Goal: Task Accomplishment & Management: Use online tool/utility

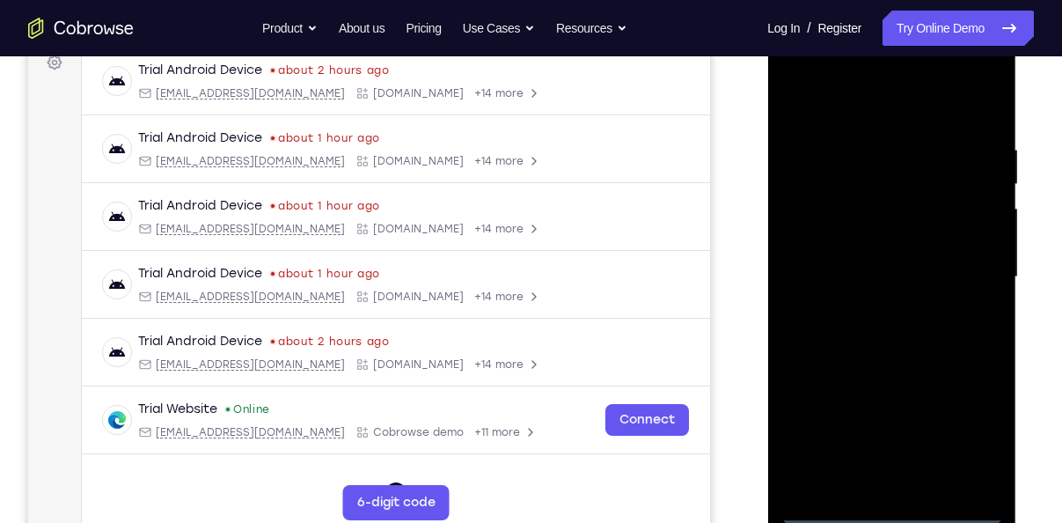
click at [890, 509] on div at bounding box center [892, 277] width 222 height 493
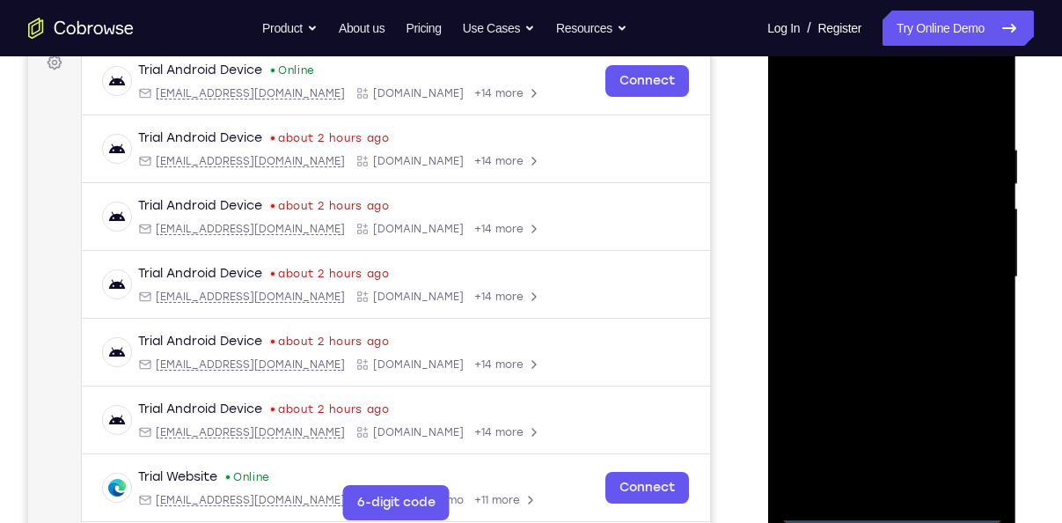
click at [967, 432] on div at bounding box center [892, 277] width 222 height 493
click at [846, 95] on div at bounding box center [892, 277] width 222 height 493
click at [966, 276] on div at bounding box center [892, 277] width 222 height 493
click at [873, 314] on div at bounding box center [892, 277] width 222 height 493
click at [857, 263] on div at bounding box center [892, 277] width 222 height 493
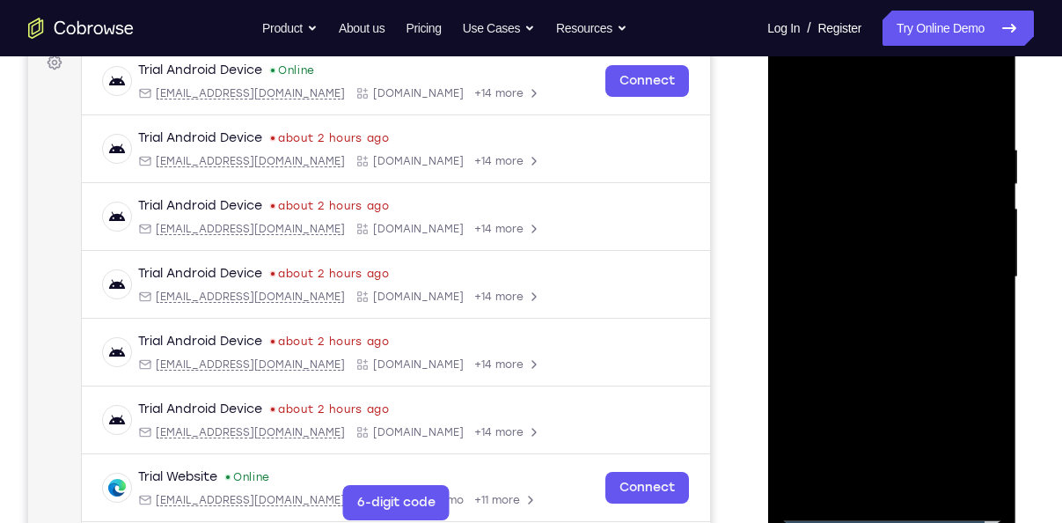
click at [840, 240] on div at bounding box center [892, 277] width 222 height 493
click at [872, 277] on div at bounding box center [892, 277] width 222 height 493
click at [845, 331] on div at bounding box center [892, 277] width 222 height 493
click at [979, 124] on div at bounding box center [892, 277] width 222 height 493
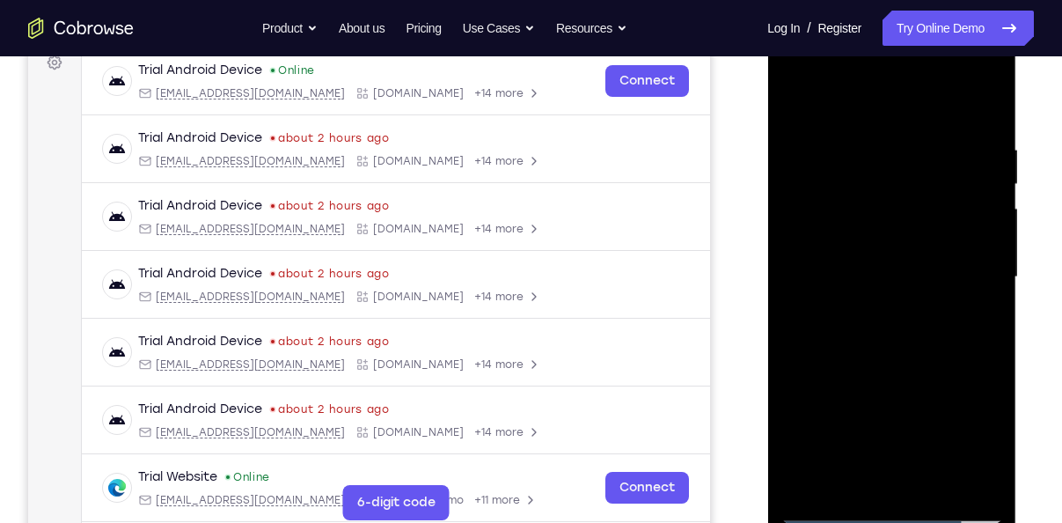
click at [929, 479] on div at bounding box center [892, 277] width 222 height 493
click at [888, 374] on div at bounding box center [892, 277] width 222 height 493
click at [886, 115] on div at bounding box center [892, 277] width 222 height 493
click at [800, 96] on div at bounding box center [892, 277] width 222 height 493
click at [874, 137] on div at bounding box center [892, 277] width 222 height 493
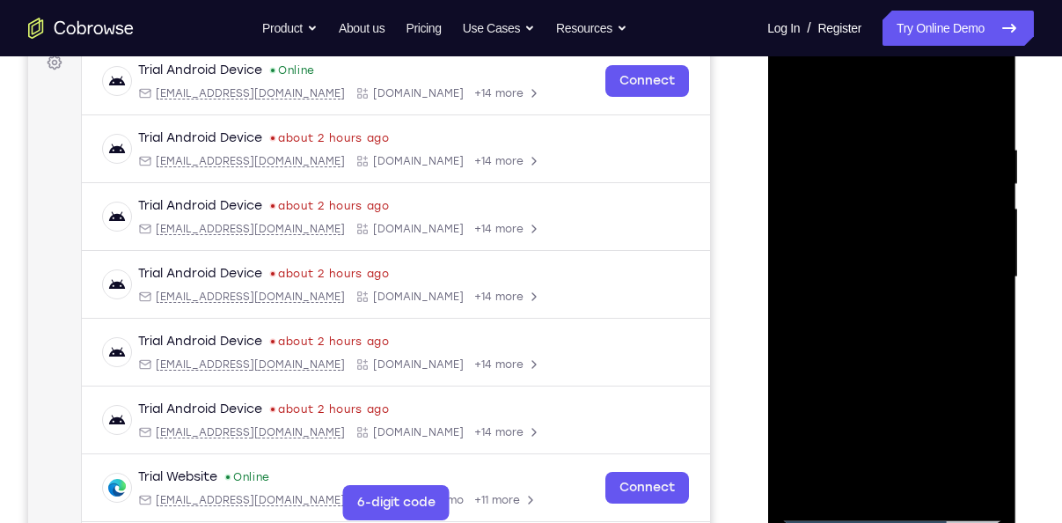
click at [982, 220] on div at bounding box center [892, 277] width 222 height 493
click at [976, 107] on div at bounding box center [892, 277] width 222 height 493
click at [809, 483] on div at bounding box center [892, 277] width 222 height 493
click at [990, 345] on div at bounding box center [892, 277] width 222 height 493
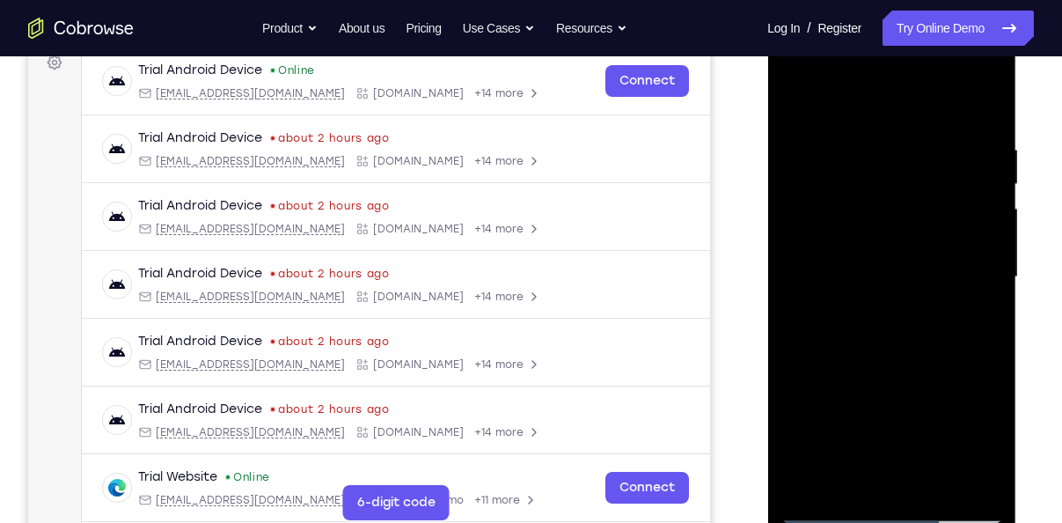
click at [990, 345] on div at bounding box center [892, 277] width 222 height 493
drag, startPoint x: 883, startPoint y: 382, endPoint x: 885, endPoint y: 242, distance: 140.0
click at [885, 242] on div at bounding box center [892, 277] width 222 height 493
drag, startPoint x: 895, startPoint y: 326, endPoint x: 879, endPoint y: 203, distance: 123.4
click at [879, 203] on div at bounding box center [892, 277] width 222 height 493
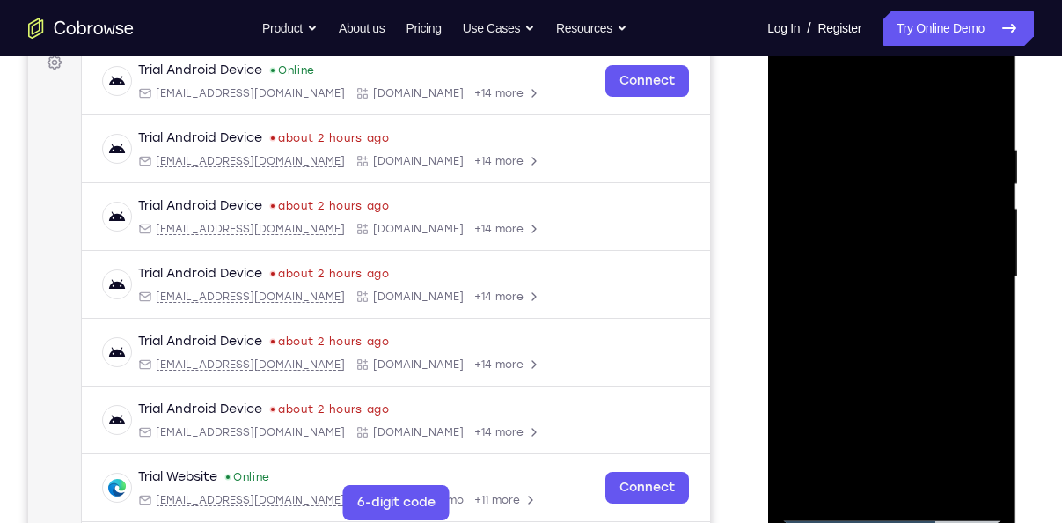
drag, startPoint x: 887, startPoint y: 222, endPoint x: 881, endPoint y: 330, distance: 108.4
click at [881, 330] on div at bounding box center [892, 277] width 222 height 493
click at [808, 485] on div at bounding box center [892, 277] width 222 height 493
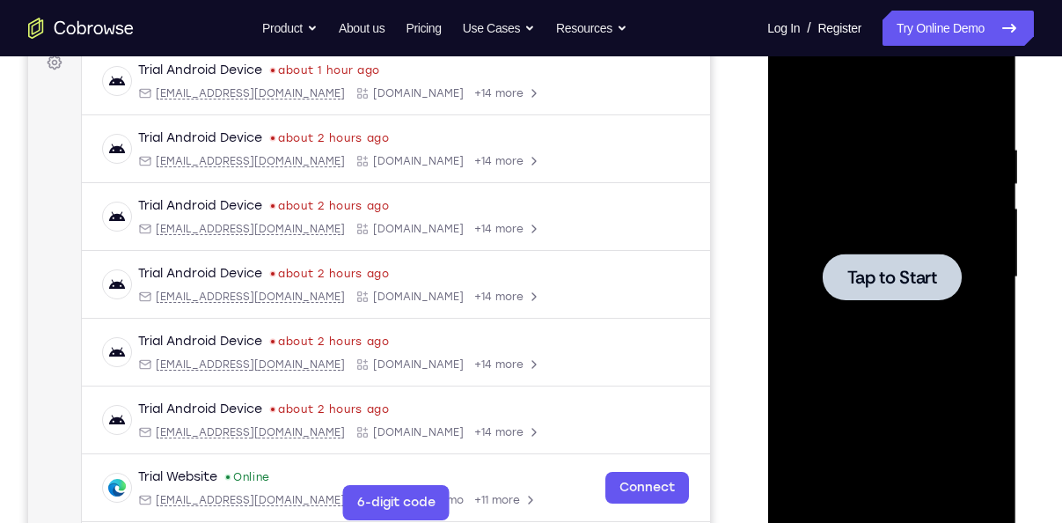
click at [925, 274] on span "Tap to Start" at bounding box center [892, 277] width 90 height 18
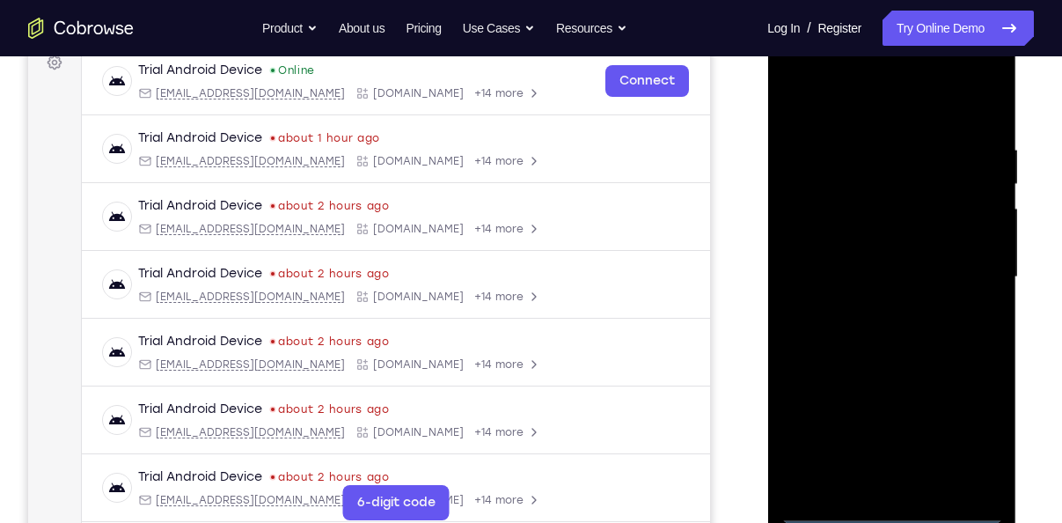
click at [889, 511] on div at bounding box center [892, 277] width 222 height 493
click at [963, 434] on div at bounding box center [892, 277] width 222 height 493
click at [859, 107] on div at bounding box center [892, 277] width 222 height 493
click at [962, 267] on div at bounding box center [892, 277] width 222 height 493
click at [871, 308] on div at bounding box center [892, 277] width 222 height 493
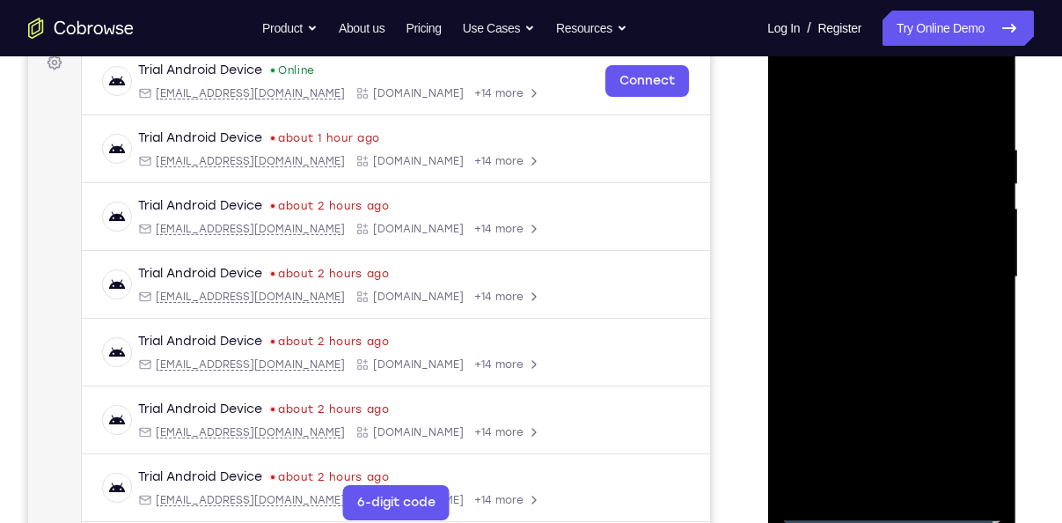
click at [864, 258] on div at bounding box center [892, 277] width 222 height 493
click at [855, 240] on div at bounding box center [892, 277] width 222 height 493
click at [834, 273] on div at bounding box center [892, 277] width 222 height 493
click at [841, 339] on div at bounding box center [892, 277] width 222 height 493
click at [855, 312] on div at bounding box center [892, 277] width 222 height 493
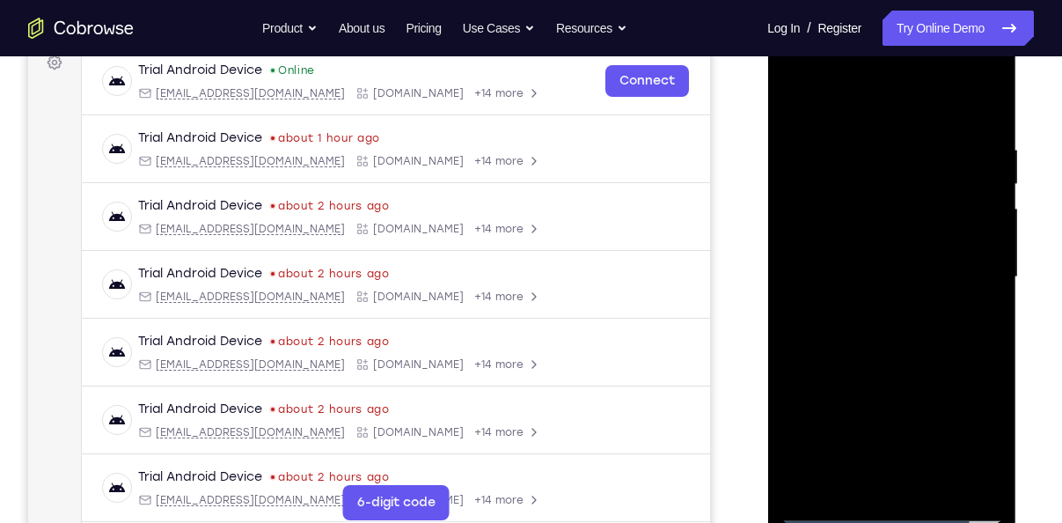
click at [978, 126] on div at bounding box center [892, 277] width 222 height 493
drag, startPoint x: 869, startPoint y: 293, endPoint x: 883, endPoint y: 97, distance: 196.8
click at [883, 97] on div at bounding box center [892, 277] width 222 height 493
drag, startPoint x: 891, startPoint y: 419, endPoint x: 893, endPoint y: 173, distance: 246.5
click at [893, 173] on div at bounding box center [892, 277] width 222 height 493
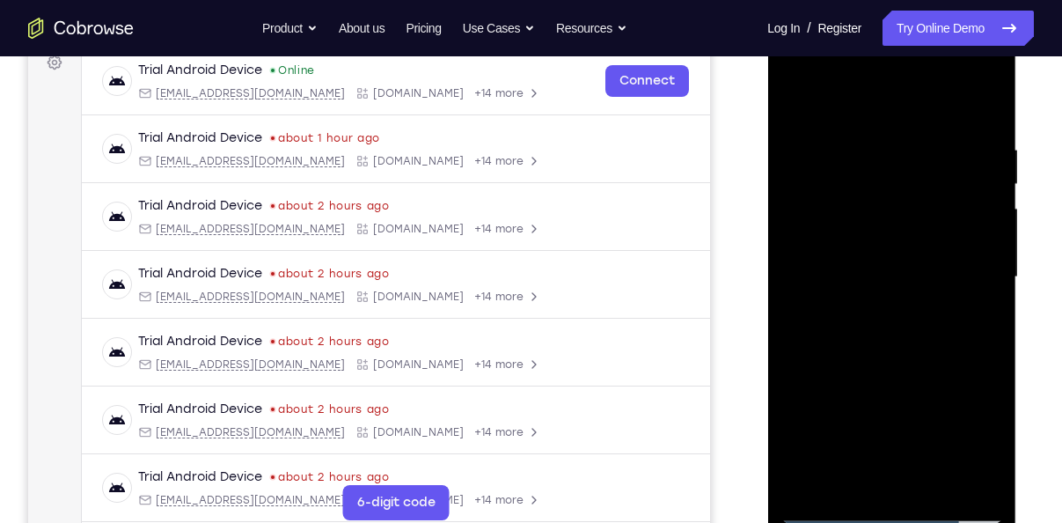
drag, startPoint x: 896, startPoint y: 393, endPoint x: 902, endPoint y: 155, distance: 237.8
click at [902, 155] on div at bounding box center [892, 277] width 222 height 493
drag, startPoint x: 847, startPoint y: 413, endPoint x: 874, endPoint y: 149, distance: 265.5
click at [874, 149] on div at bounding box center [892, 277] width 222 height 493
drag, startPoint x: 864, startPoint y: 407, endPoint x: 866, endPoint y: 179, distance: 228.0
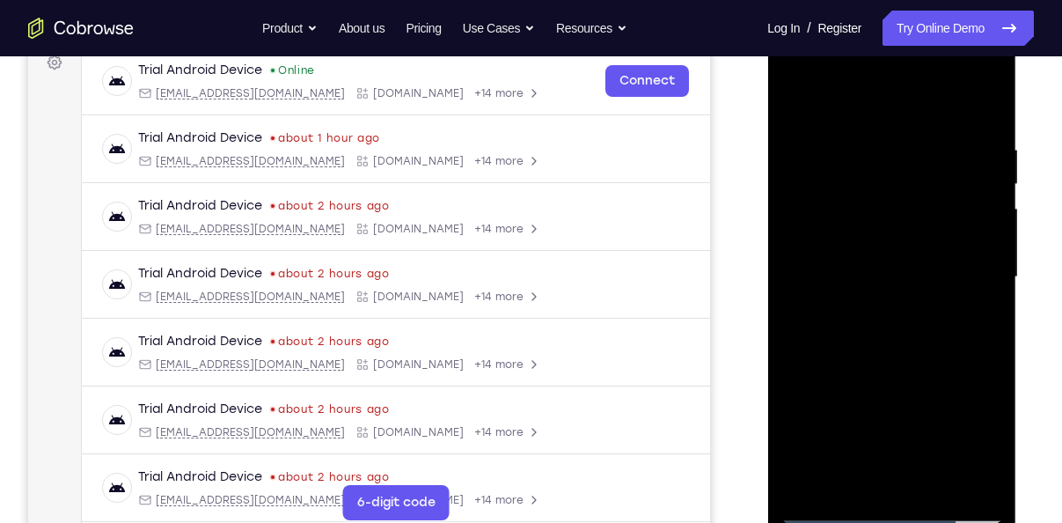
click at [866, 179] on div at bounding box center [892, 277] width 222 height 493
drag, startPoint x: 871, startPoint y: 407, endPoint x: 851, endPoint y: 153, distance: 254.3
click at [851, 153] on div at bounding box center [892, 277] width 222 height 493
click at [929, 482] on div at bounding box center [892, 277] width 222 height 493
click at [891, 370] on div at bounding box center [892, 277] width 222 height 493
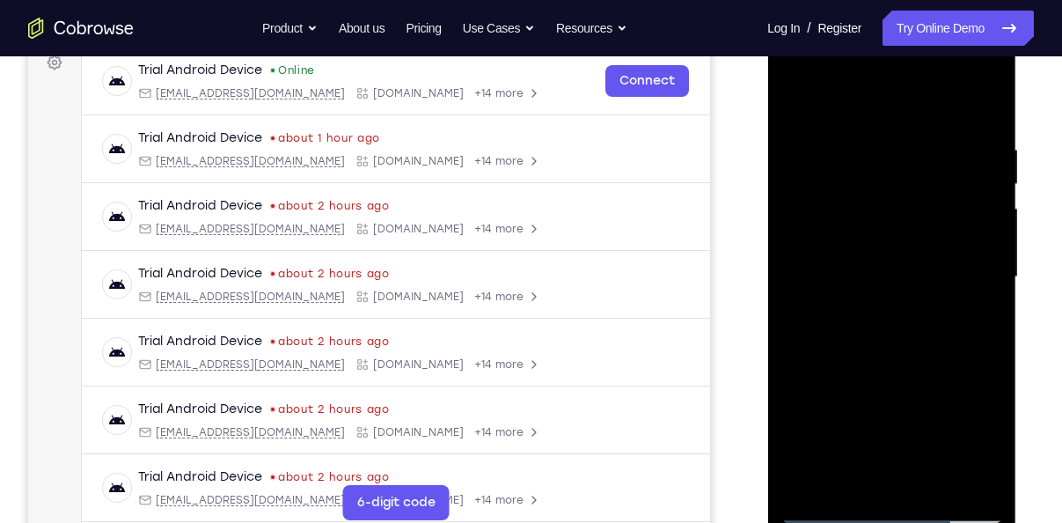
click at [879, 117] on div at bounding box center [892, 277] width 222 height 493
click at [863, 280] on div at bounding box center [892, 277] width 222 height 493
drag, startPoint x: 851, startPoint y: 379, endPoint x: 832, endPoint y: 246, distance: 133.5
click at [832, 246] on div at bounding box center [892, 277] width 222 height 493
click at [790, 99] on div at bounding box center [892, 277] width 222 height 493
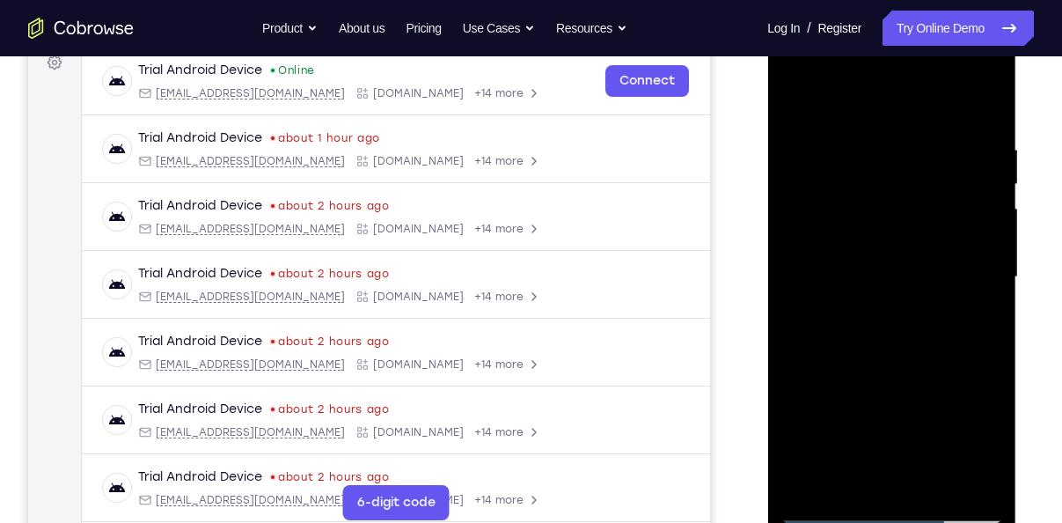
click at [872, 316] on div at bounding box center [892, 277] width 222 height 493
drag, startPoint x: 846, startPoint y: 374, endPoint x: 835, endPoint y: 305, distance: 70.3
click at [835, 305] on div at bounding box center [892, 277] width 222 height 493
drag, startPoint x: 867, startPoint y: 186, endPoint x: 865, endPoint y: 376, distance: 190.1
click at [865, 376] on div at bounding box center [892, 277] width 222 height 493
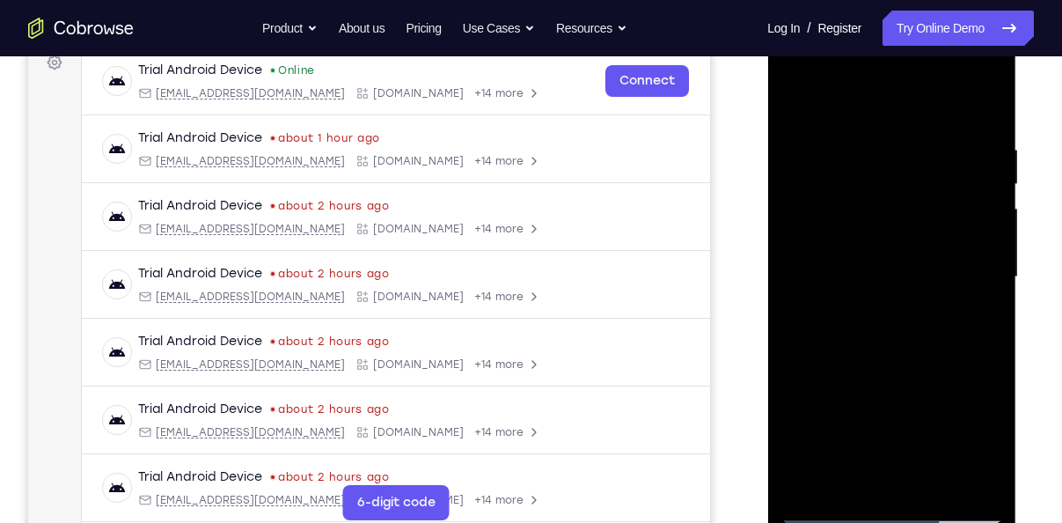
drag, startPoint x: 874, startPoint y: 370, endPoint x: 865, endPoint y: 228, distance: 142.0
click at [865, 228] on div at bounding box center [892, 277] width 222 height 493
drag, startPoint x: 839, startPoint y: 399, endPoint x: 834, endPoint y: 231, distance: 168.2
click at [834, 231] on div at bounding box center [892, 277] width 222 height 493
click at [792, 99] on div at bounding box center [892, 277] width 222 height 493
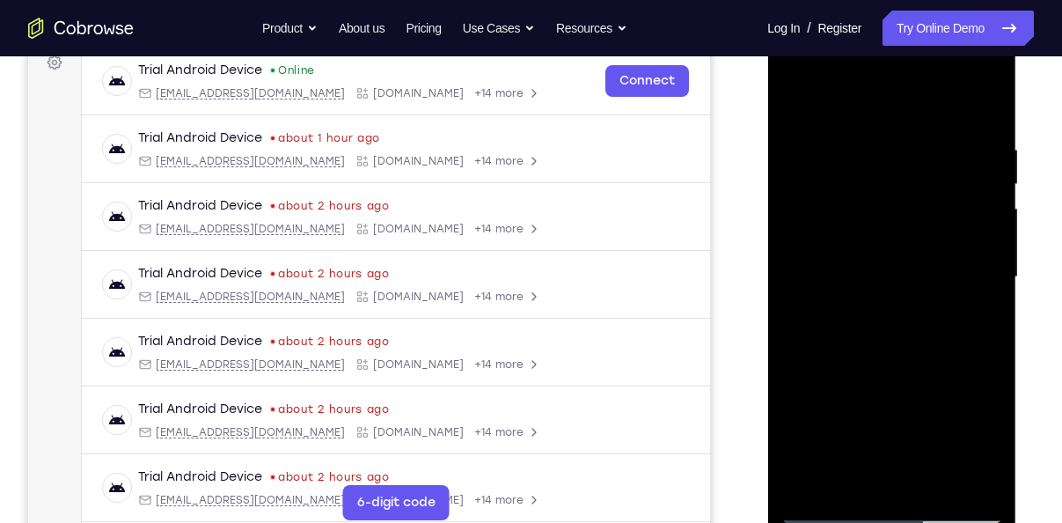
click at [797, 100] on div at bounding box center [892, 277] width 222 height 493
drag, startPoint x: 877, startPoint y: 358, endPoint x: 871, endPoint y: 169, distance: 189.3
click at [871, 169] on div at bounding box center [892, 277] width 222 height 493
drag, startPoint x: 893, startPoint y: 401, endPoint x: 883, endPoint y: 154, distance: 247.5
click at [883, 154] on div at bounding box center [892, 277] width 222 height 493
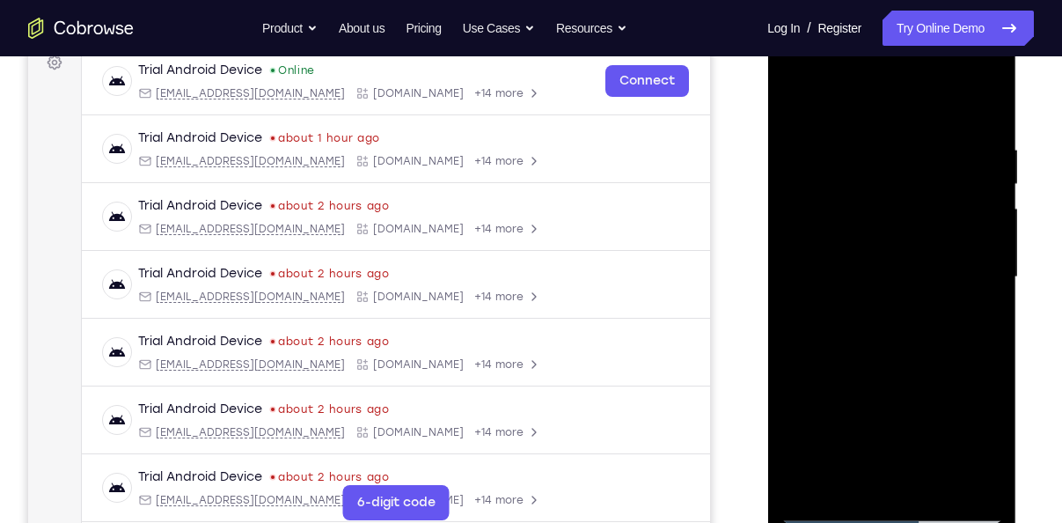
drag, startPoint x: 881, startPoint y: 371, endPoint x: 866, endPoint y: 143, distance: 227.6
click at [866, 143] on div at bounding box center [892, 277] width 222 height 493
drag, startPoint x: 887, startPoint y: 408, endPoint x: 876, endPoint y: 149, distance: 259.9
click at [876, 149] on div at bounding box center [892, 277] width 222 height 493
click at [985, 99] on div at bounding box center [892, 277] width 222 height 493
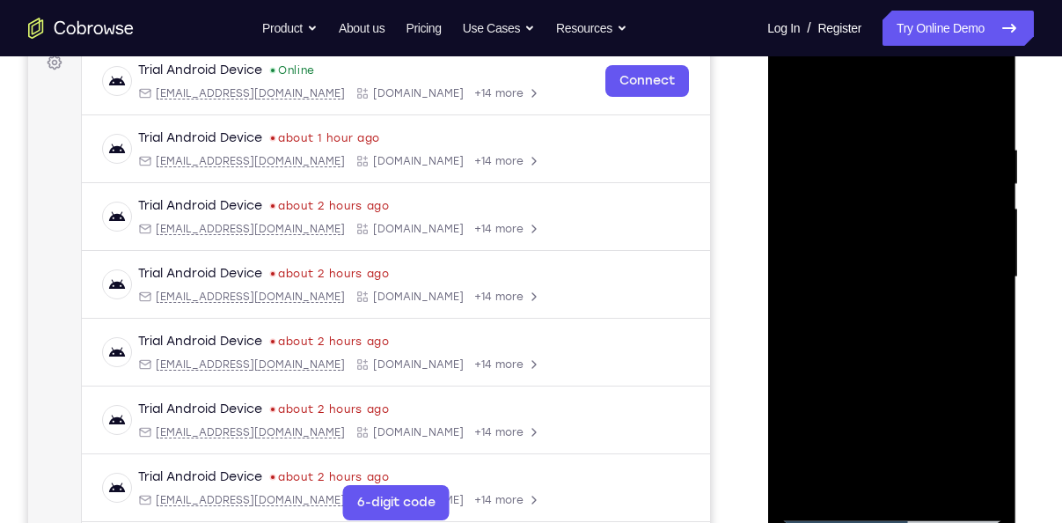
click at [979, 485] on div at bounding box center [892, 277] width 222 height 493
drag, startPoint x: 883, startPoint y: 180, endPoint x: 885, endPoint y: 351, distance: 170.8
click at [885, 351] on div at bounding box center [892, 277] width 222 height 493
click at [881, 352] on div at bounding box center [892, 277] width 222 height 493
click at [829, 145] on div at bounding box center [892, 277] width 222 height 493
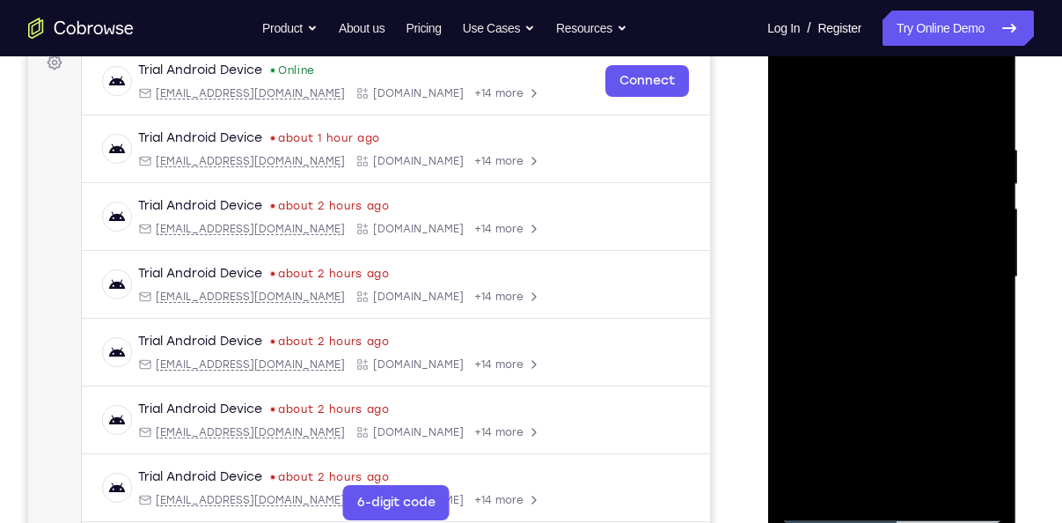
click at [815, 149] on div at bounding box center [892, 277] width 222 height 493
click at [970, 299] on div at bounding box center [892, 277] width 222 height 493
click at [941, 257] on div at bounding box center [892, 277] width 222 height 493
click at [895, 298] on div at bounding box center [892, 277] width 222 height 493
click at [876, 475] on div at bounding box center [892, 277] width 222 height 493
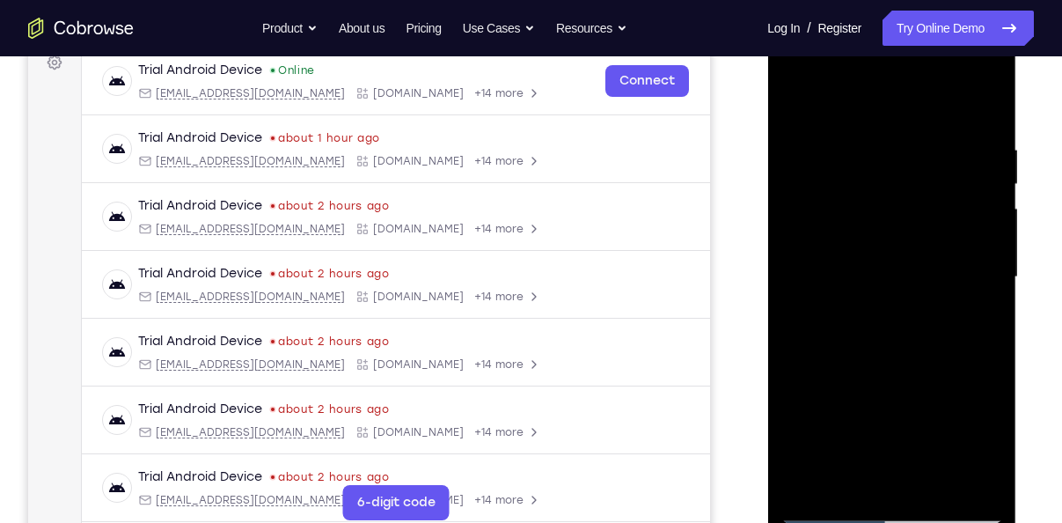
click at [881, 298] on div at bounding box center [892, 277] width 222 height 493
click at [809, 477] on div at bounding box center [892, 277] width 222 height 493
click at [974, 488] on div at bounding box center [892, 277] width 222 height 493
click at [897, 349] on div at bounding box center [892, 277] width 222 height 493
click at [807, 160] on div at bounding box center [892, 277] width 222 height 493
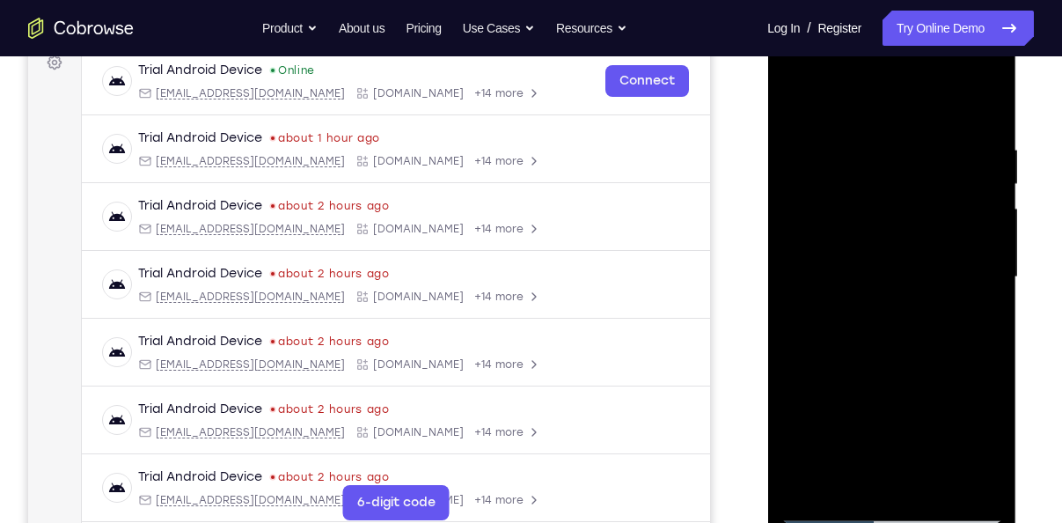
click at [815, 198] on div at bounding box center [892, 277] width 222 height 493
click at [880, 371] on div at bounding box center [892, 277] width 222 height 493
drag, startPoint x: 937, startPoint y: 357, endPoint x: 928, endPoint y: 210, distance: 147.3
click at [928, 210] on div at bounding box center [892, 277] width 222 height 493
drag, startPoint x: 984, startPoint y: 355, endPoint x: 947, endPoint y: 190, distance: 168.7
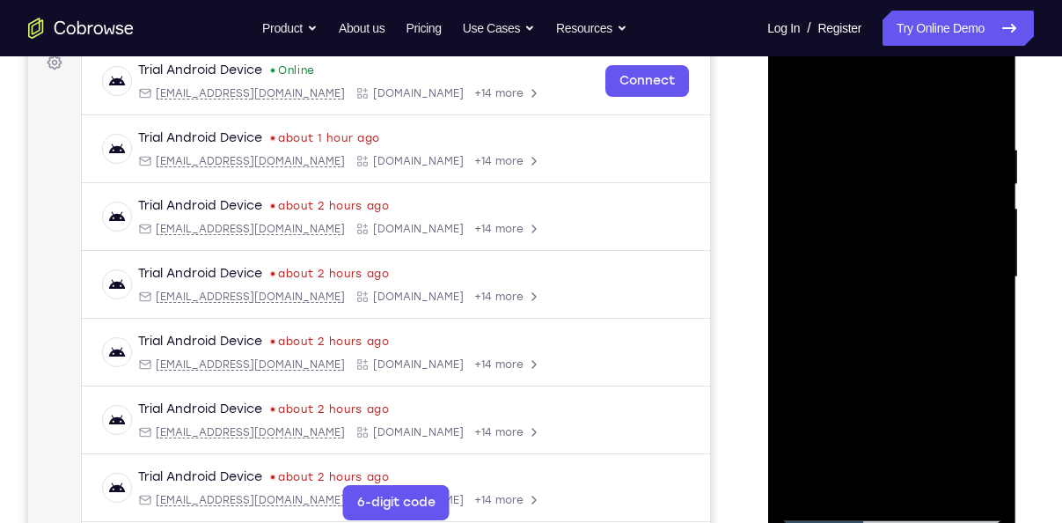
click at [947, 190] on div at bounding box center [892, 277] width 222 height 493
drag, startPoint x: 951, startPoint y: 407, endPoint x: 938, endPoint y: 217, distance: 190.5
click at [938, 217] on div at bounding box center [892, 277] width 222 height 493
drag, startPoint x: 928, startPoint y: 384, endPoint x: 893, endPoint y: 187, distance: 200.3
click at [893, 187] on div at bounding box center [892, 277] width 222 height 493
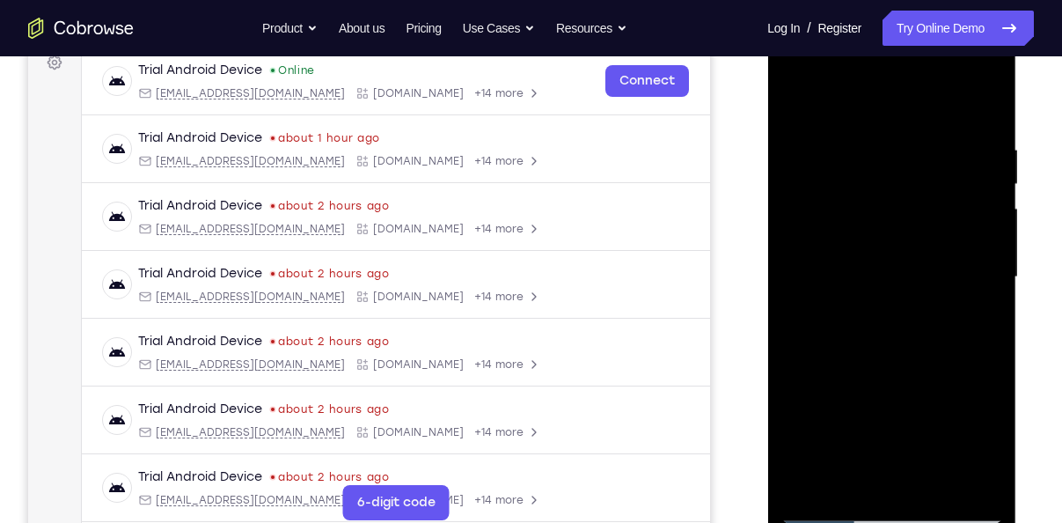
click at [908, 195] on div at bounding box center [892, 277] width 222 height 493
click at [935, 301] on div at bounding box center [892, 277] width 222 height 493
click at [793, 98] on div at bounding box center [892, 277] width 222 height 493
drag, startPoint x: 924, startPoint y: 165, endPoint x: 952, endPoint y: 398, distance: 234.9
click at [952, 398] on div at bounding box center [892, 277] width 222 height 493
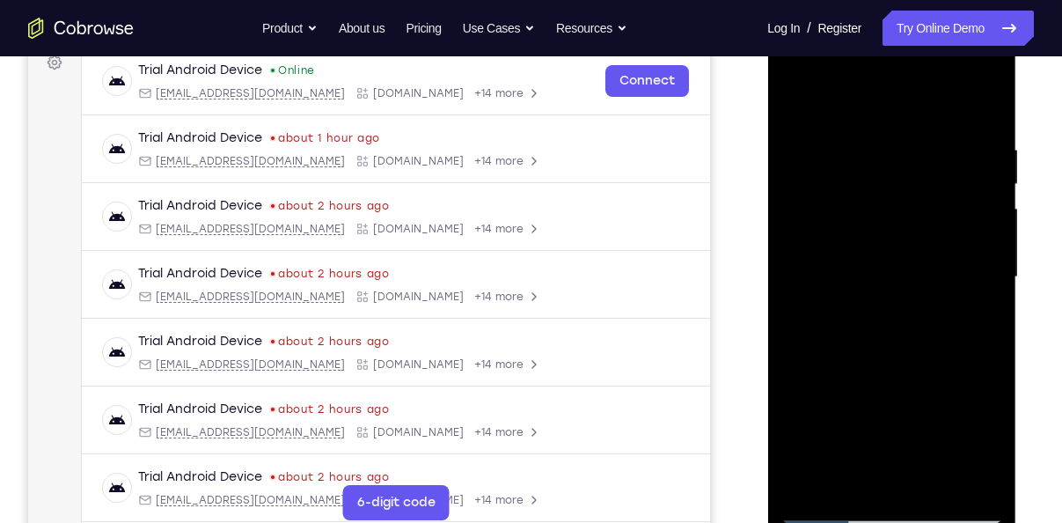
drag, startPoint x: 965, startPoint y: 187, endPoint x: 996, endPoint y: 429, distance: 243.3
click at [996, 429] on div at bounding box center [892, 277] width 222 height 493
drag, startPoint x: 960, startPoint y: 161, endPoint x: 1000, endPoint y: 415, distance: 256.6
click at [1000, 415] on div at bounding box center [892, 277] width 222 height 493
click at [976, 177] on div at bounding box center [892, 277] width 222 height 493
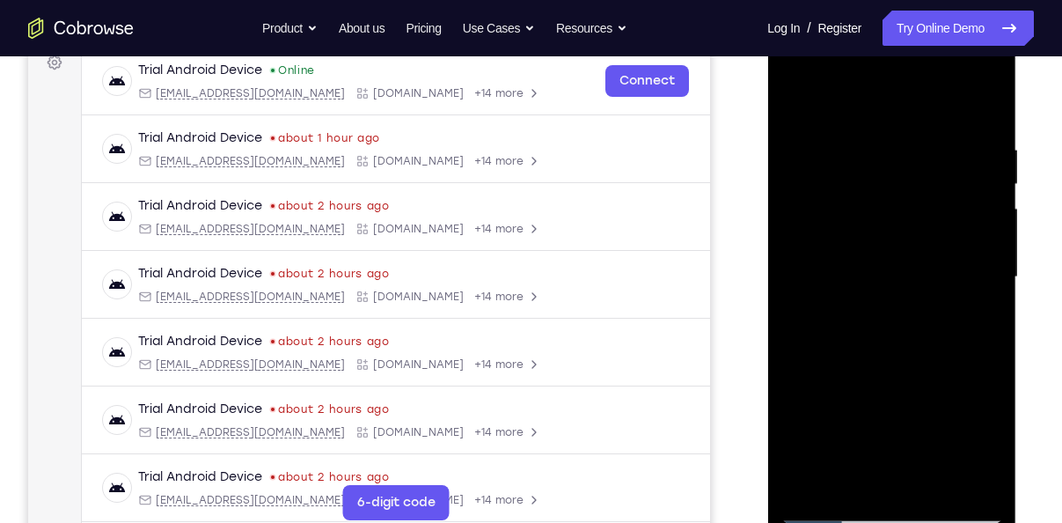
click at [959, 192] on div at bounding box center [892, 277] width 222 height 493
click at [787, 99] on div at bounding box center [892, 277] width 222 height 493
click at [831, 508] on div at bounding box center [892, 277] width 222 height 493
click at [817, 482] on div at bounding box center [892, 277] width 222 height 493
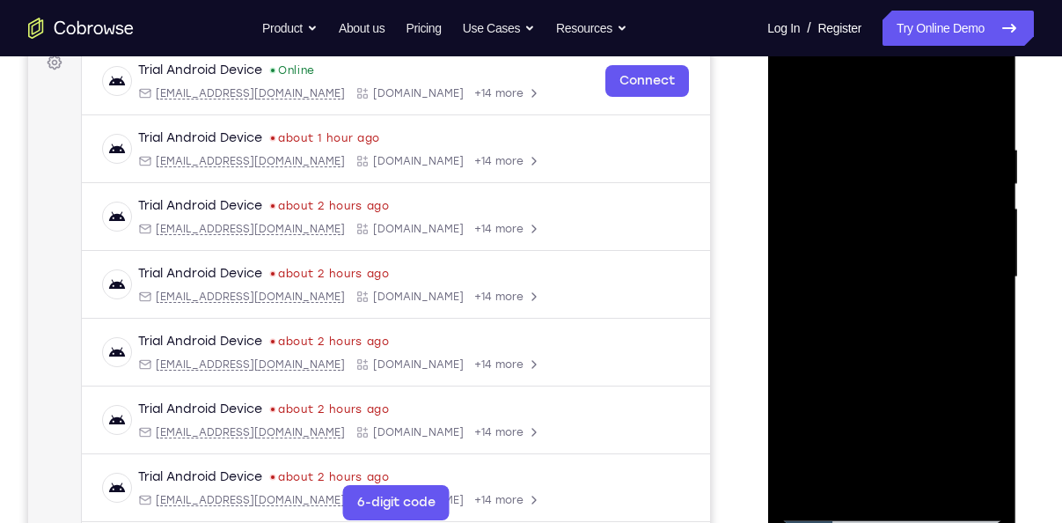
click at [817, 482] on div at bounding box center [892, 277] width 222 height 493
click at [971, 480] on div at bounding box center [892, 277] width 222 height 493
drag, startPoint x: 901, startPoint y: 249, endPoint x: 892, endPoint y: 207, distance: 43.2
click at [892, 207] on div at bounding box center [892, 277] width 222 height 493
click at [974, 305] on div at bounding box center [892, 277] width 222 height 493
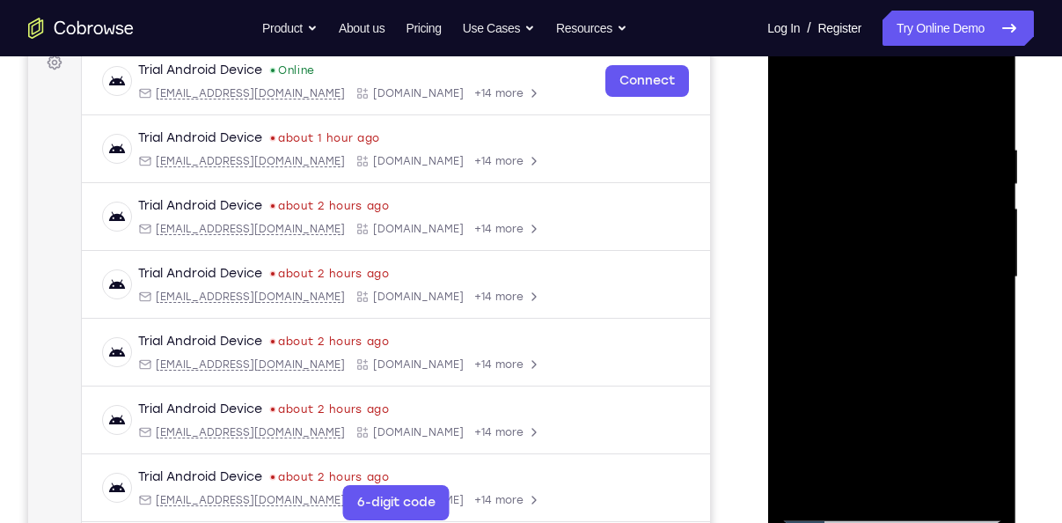
drag, startPoint x: 869, startPoint y: 214, endPoint x: 895, endPoint y: 424, distance: 212.0
click at [895, 424] on div at bounding box center [892, 277] width 222 height 493
click at [837, 311] on div at bounding box center [892, 277] width 222 height 493
click at [808, 138] on div at bounding box center [892, 277] width 222 height 493
click at [791, 224] on div at bounding box center [892, 277] width 222 height 493
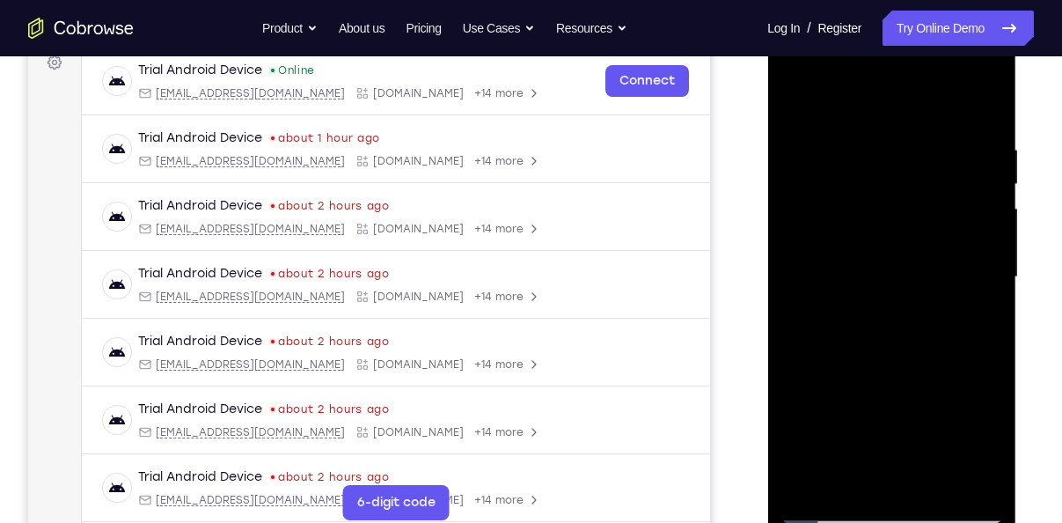
click at [960, 224] on div at bounding box center [892, 277] width 222 height 493
click at [805, 139] on div at bounding box center [892, 277] width 222 height 493
click at [796, 103] on div at bounding box center [892, 277] width 222 height 493
click at [832, 242] on div at bounding box center [892, 277] width 222 height 493
click at [883, 406] on div at bounding box center [892, 277] width 222 height 493
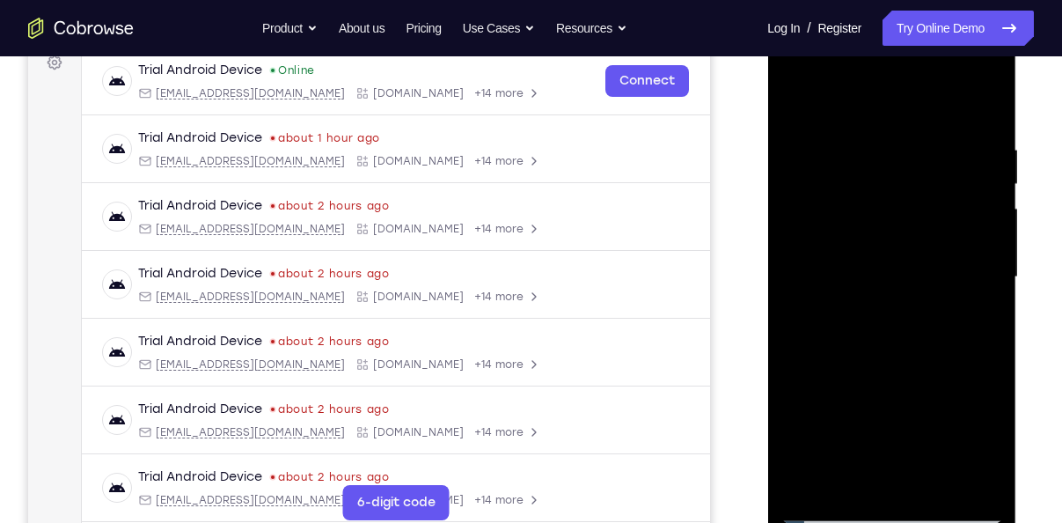
drag, startPoint x: 917, startPoint y: 409, endPoint x: 885, endPoint y: 200, distance: 212.0
click at [885, 200] on div at bounding box center [892, 277] width 222 height 493
click at [798, 101] on div at bounding box center [892, 277] width 222 height 493
click at [827, 379] on div at bounding box center [892, 277] width 222 height 493
click at [790, 95] on div at bounding box center [892, 277] width 222 height 493
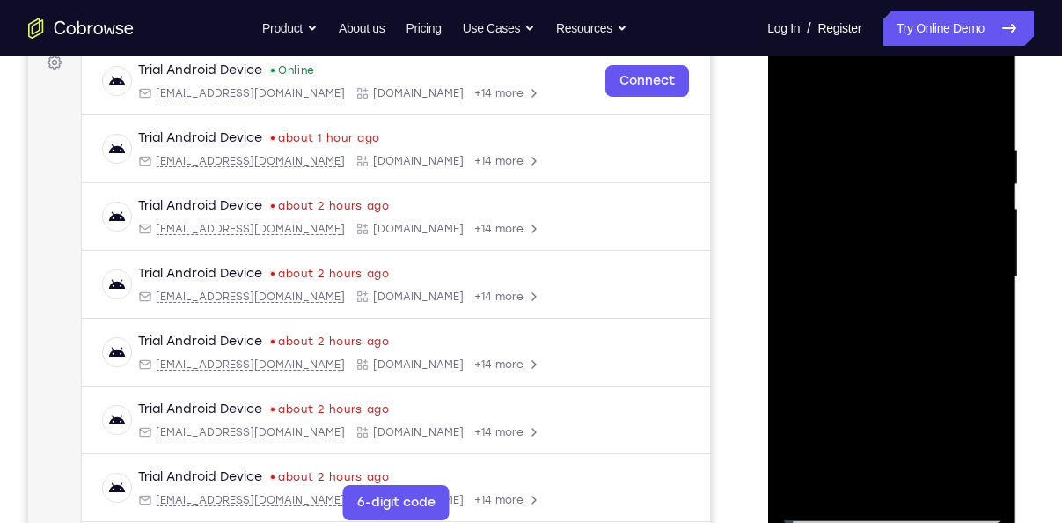
click at [798, 220] on div at bounding box center [892, 277] width 222 height 493
click at [984, 241] on div at bounding box center [892, 277] width 222 height 493
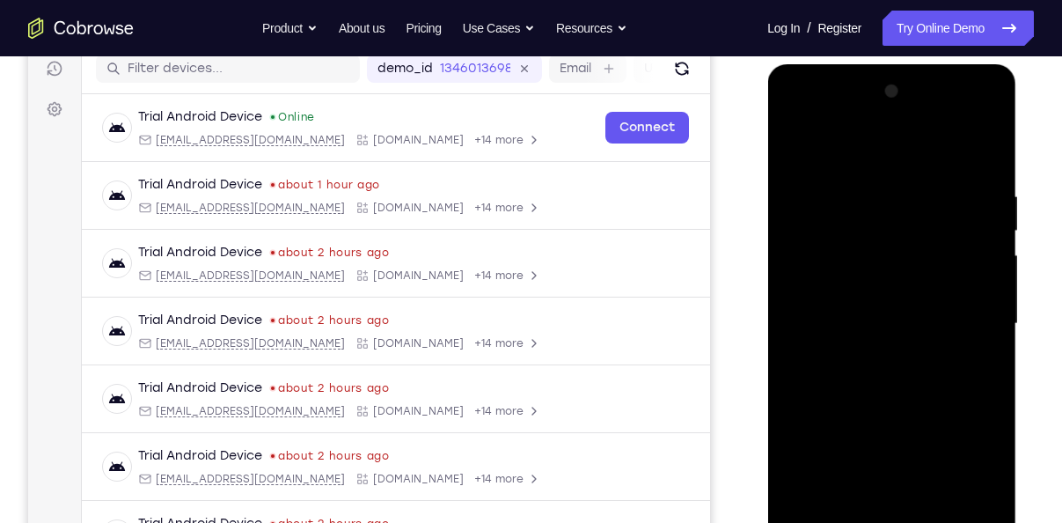
scroll to position [226, 0]
click at [986, 241] on div at bounding box center [892, 324] width 222 height 493
click at [978, 185] on div at bounding box center [892, 324] width 222 height 493
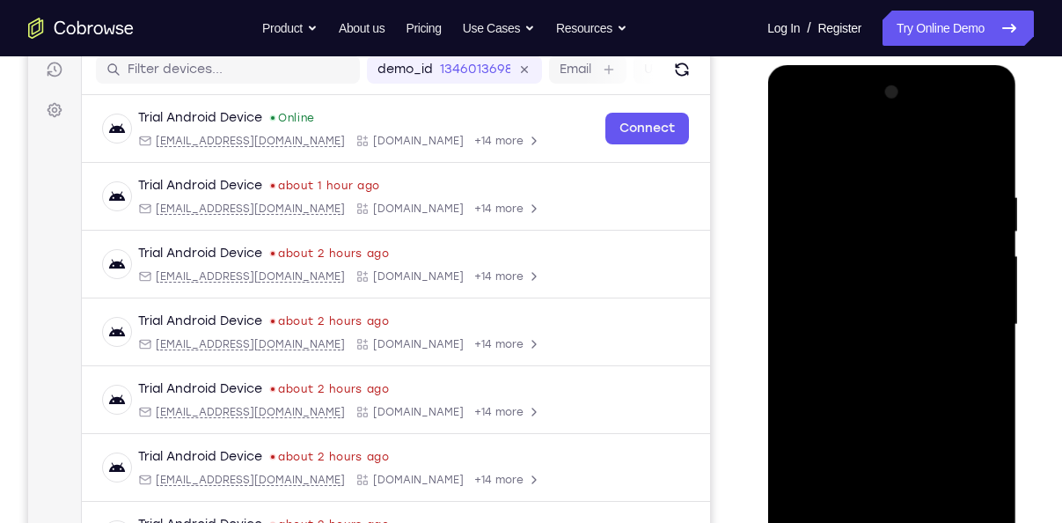
click at [978, 185] on div at bounding box center [892, 324] width 222 height 493
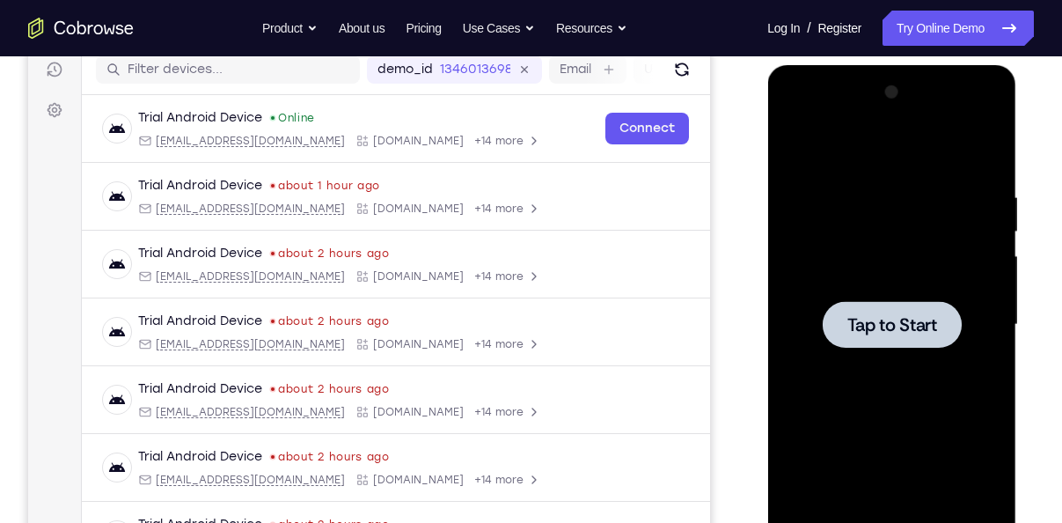
click at [978, 185] on div at bounding box center [892, 324] width 222 height 493
